Goal: Submit feedback/report problem

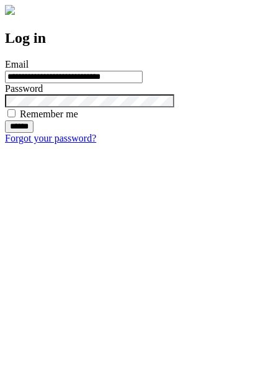
click at [34, 133] on input "******" at bounding box center [19, 126] width 29 height 12
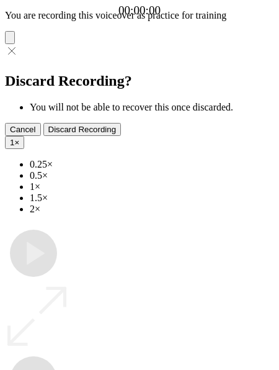
type input "**********"
